Goal: Navigation & Orientation: Find specific page/section

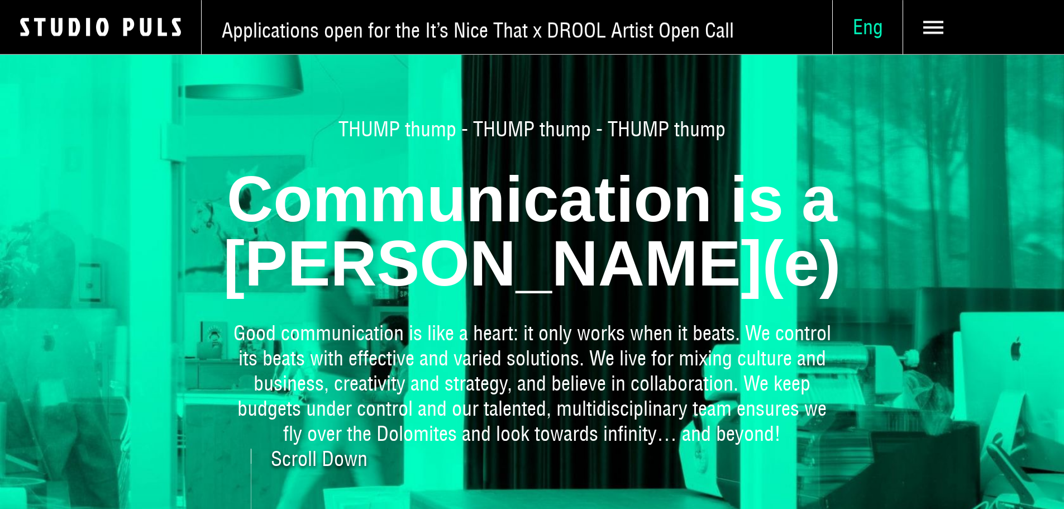
click at [846, 32] on span "Eng" at bounding box center [868, 27] width 70 height 25
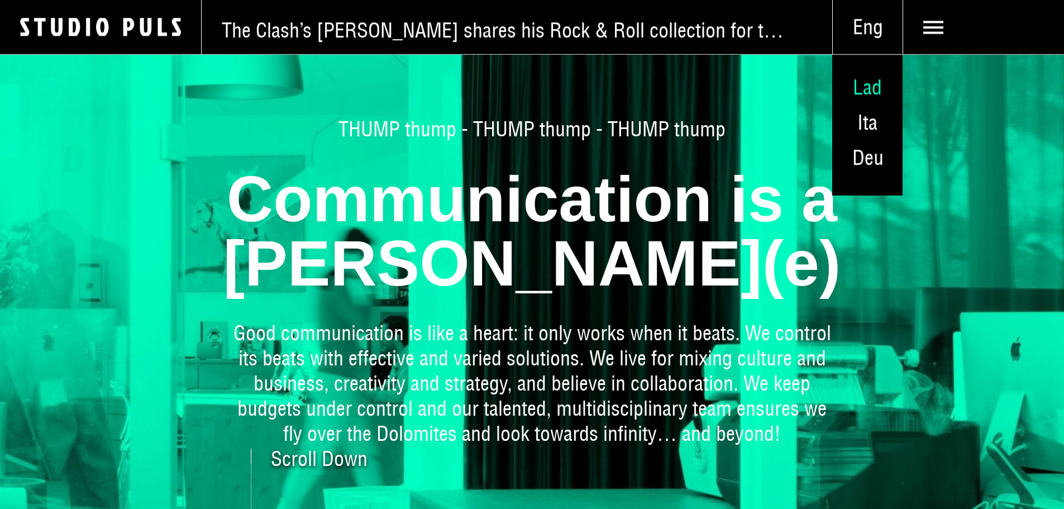
click at [853, 96] on span "Lad" at bounding box center [867, 87] width 29 height 26
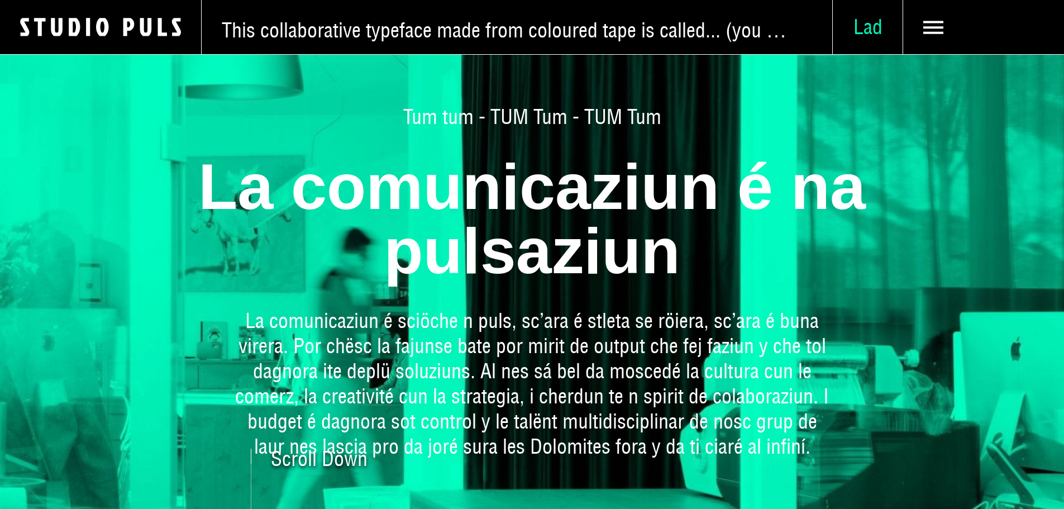
click at [843, 31] on span "Lad" at bounding box center [868, 27] width 70 height 25
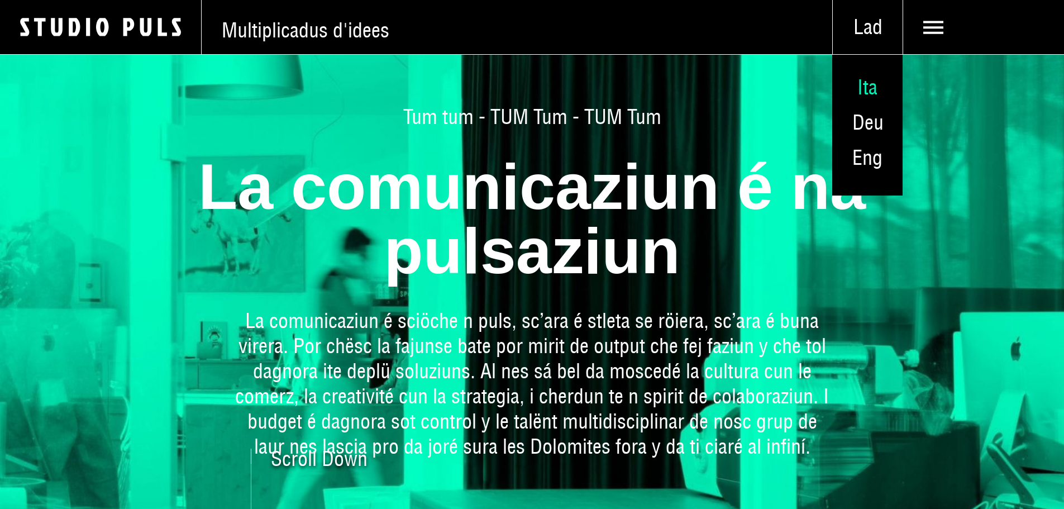
click at [857, 99] on span "Ita" at bounding box center [867, 87] width 20 height 26
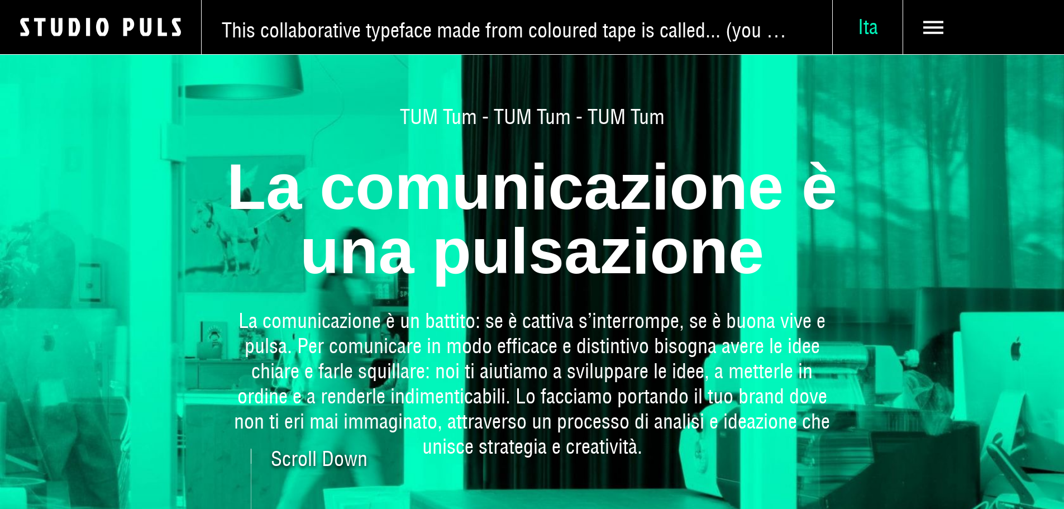
click at [844, 34] on span "Ita" at bounding box center [868, 27] width 70 height 25
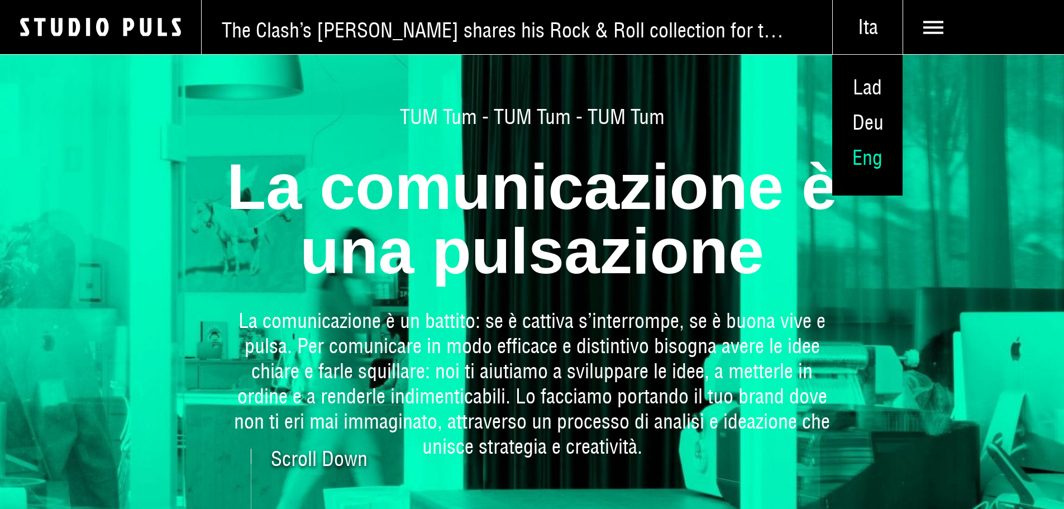
click at [852, 170] on span "Eng" at bounding box center [867, 158] width 30 height 26
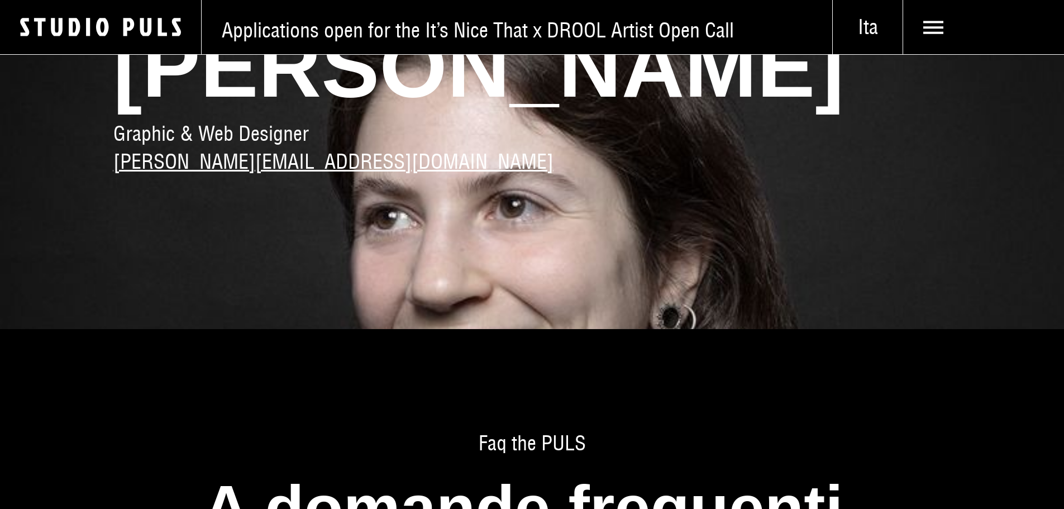
scroll to position [1787, 0]
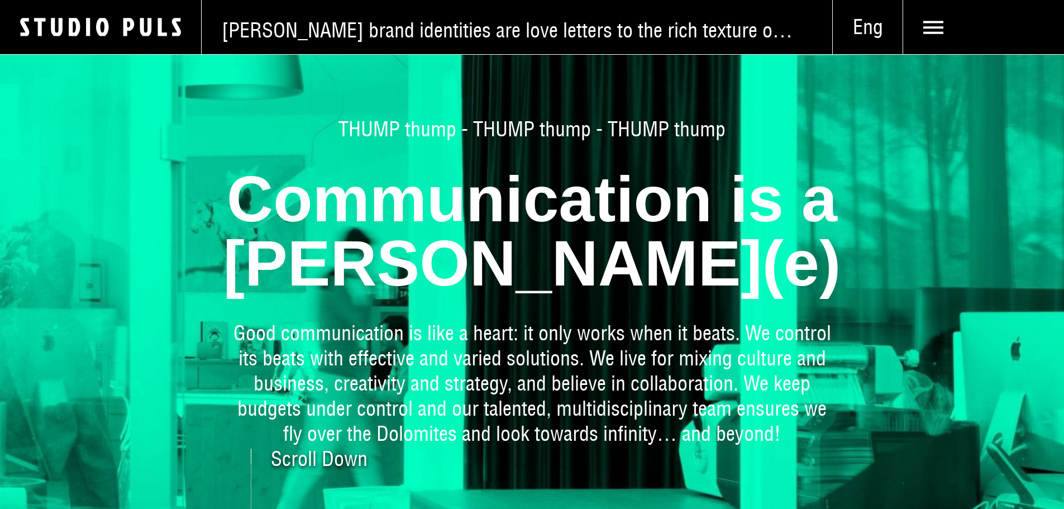
click at [446, 32] on span "[PERSON_NAME] brand identities are love letters to the rich texture of Detroit" at bounding box center [507, 30] width 571 height 25
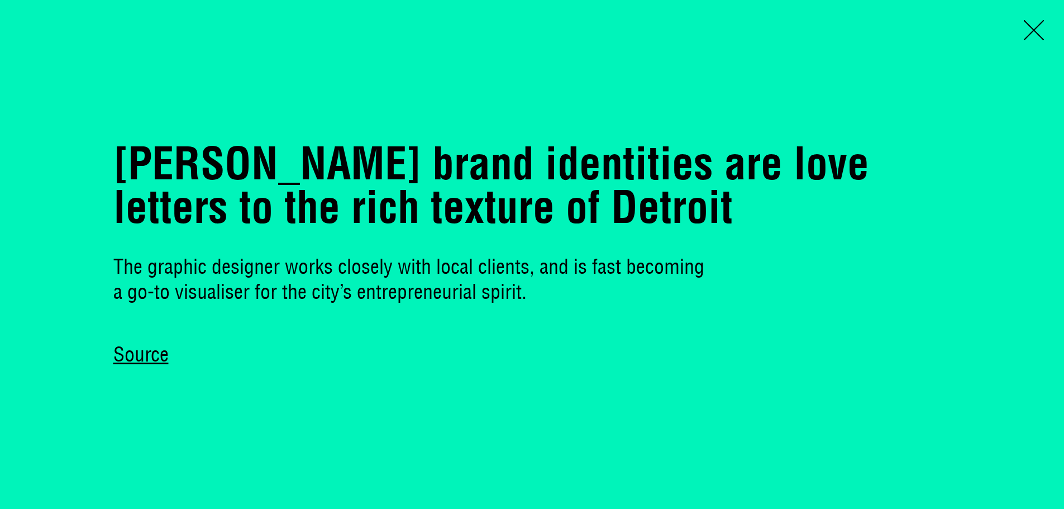
scroll to position [279, 0]
click at [152, 363] on link "Source" at bounding box center [140, 354] width 55 height 25
